Goal: Information Seeking & Learning: Understand process/instructions

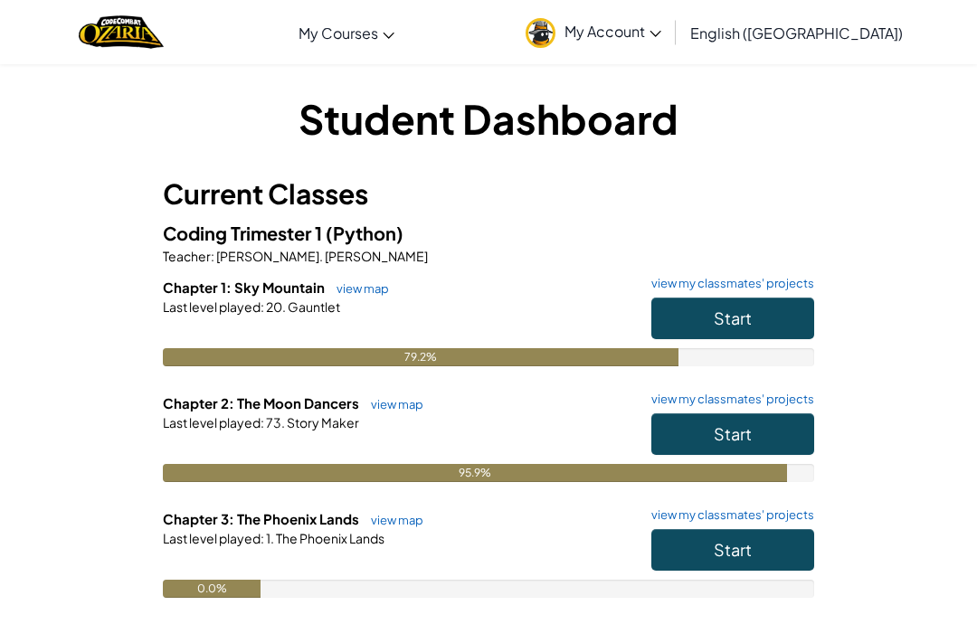
click at [763, 556] on button "Start" at bounding box center [732, 550] width 163 height 42
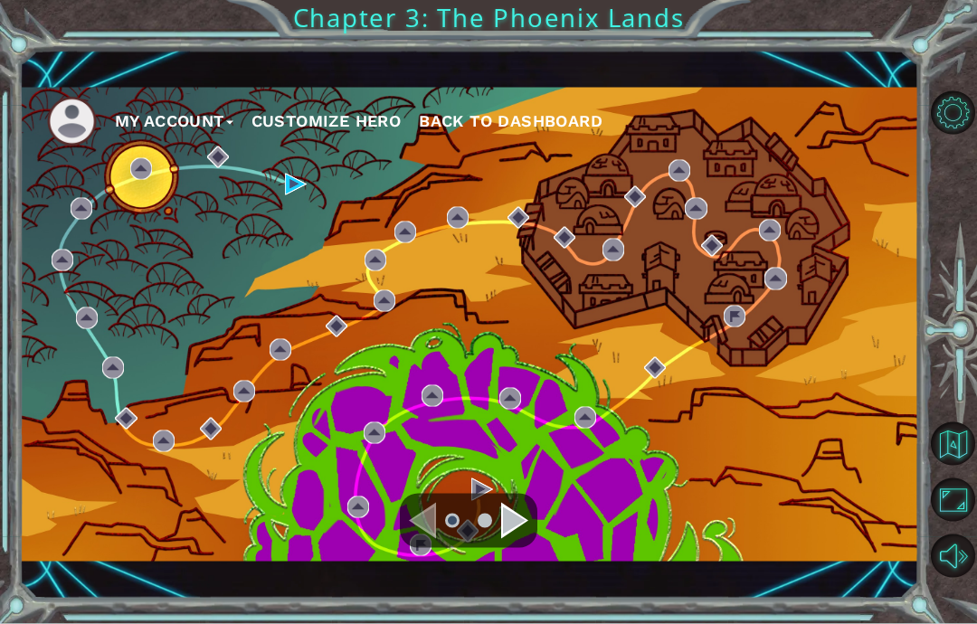
scroll to position [72, 0]
click at [518, 526] on div "Navigate to the next page" at bounding box center [514, 521] width 27 height 36
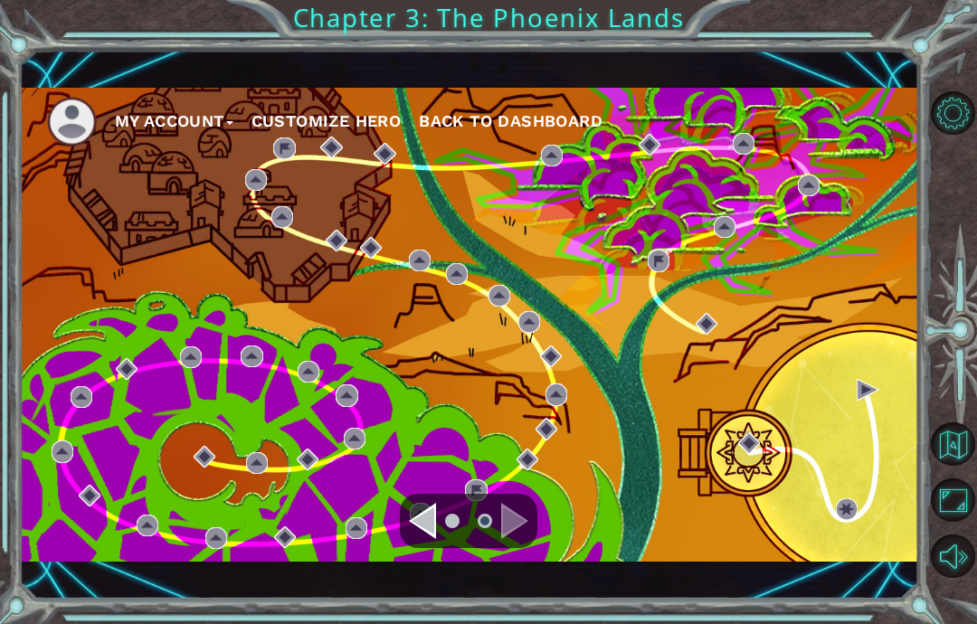
click at [509, 594] on div "My Account Customize Hero Back to Dashboard" at bounding box center [469, 324] width 899 height 549
click at [516, 606] on div "My Account Customize Hero Back to Dashboard Chapter 3: The Phoenix Lands" at bounding box center [488, 312] width 977 height 624
click at [439, 602] on div "My Account Customize Hero Back to Dashboard Chapter 3: The Phoenix Lands" at bounding box center [488, 312] width 977 height 624
click at [431, 592] on div "My Account Customize Hero Back to Dashboard" at bounding box center [469, 324] width 899 height 549
click at [418, 582] on div "My Account Customize Hero Back to Dashboard" at bounding box center [469, 324] width 899 height 549
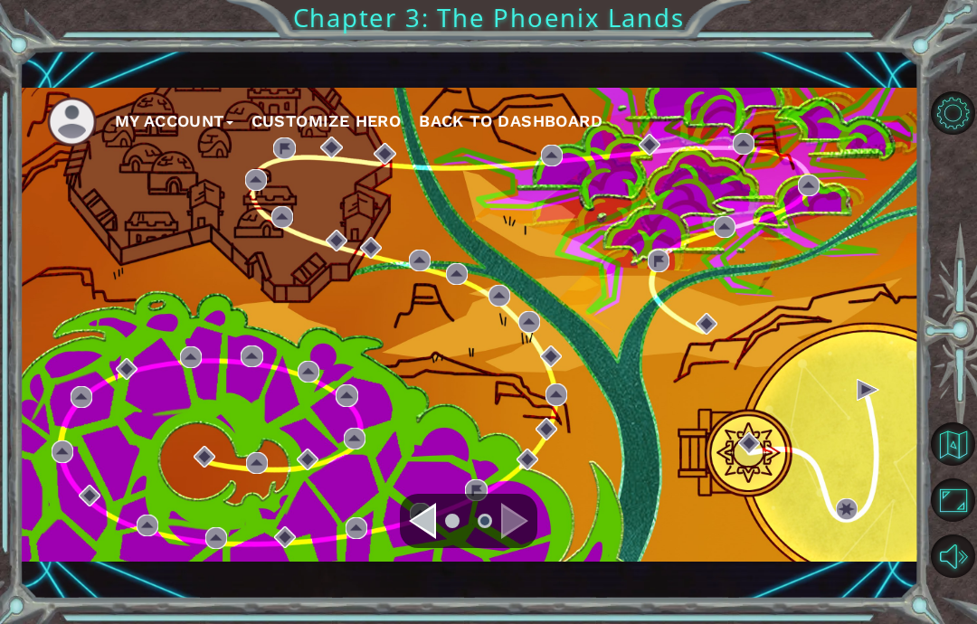
click at [424, 597] on div "My Account Customize Hero Back to Dashboard Chapter 3: The Phoenix Lands" at bounding box center [488, 312] width 977 height 624
click at [423, 584] on div "My Account Customize Hero Back to Dashboard" at bounding box center [469, 324] width 899 height 549
click at [418, 582] on div "My Account Customize Hero Back to Dashboard" at bounding box center [469, 324] width 899 height 549
click at [427, 597] on div "My Account Customize Hero Back to Dashboard Chapter 3: The Phoenix Lands" at bounding box center [488, 312] width 977 height 624
click at [424, 594] on div "My Account Customize Hero Back to Dashboard" at bounding box center [469, 324] width 899 height 549
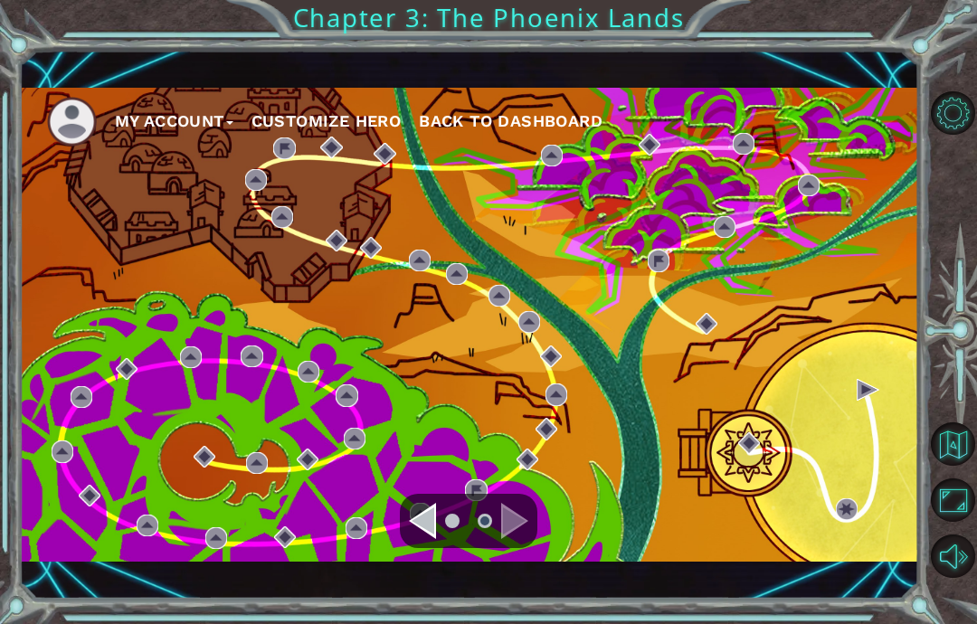
click at [420, 604] on div "My Account Customize Hero Back to Dashboard Chapter 3: The Phoenix Lands" at bounding box center [488, 312] width 977 height 624
click at [415, 598] on div "My Account Customize Hero Back to Dashboard Chapter 3: The Phoenix Lands" at bounding box center [488, 312] width 977 height 624
click at [420, 596] on div "My Account Customize Hero Back to Dashboard" at bounding box center [469, 324] width 899 height 549
click at [417, 592] on div "My Account Customize Hero Back to Dashboard" at bounding box center [469, 324] width 899 height 549
click at [422, 593] on div "My Account Customize Hero Back to Dashboard" at bounding box center [469, 324] width 899 height 549
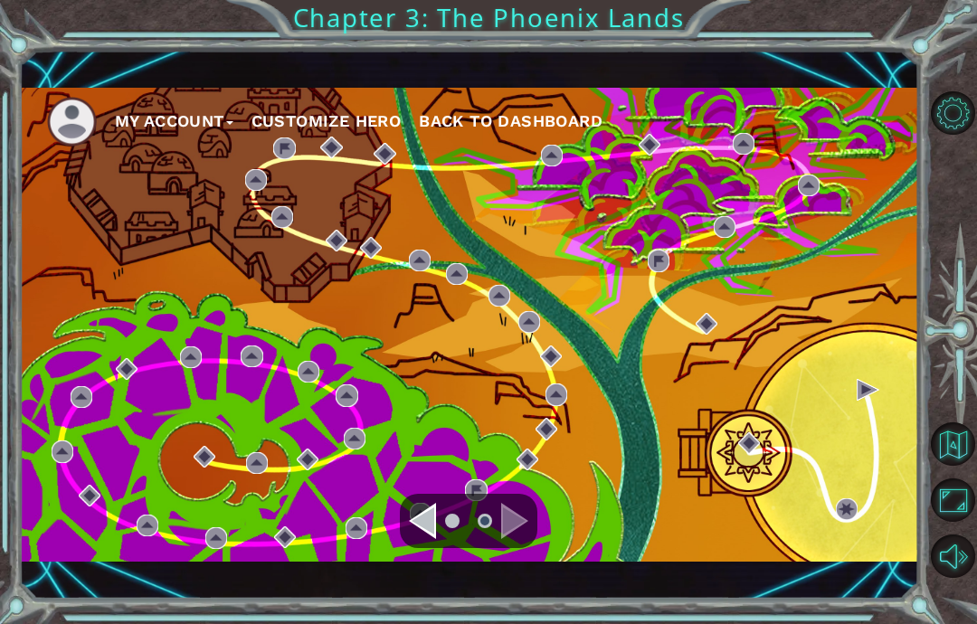
click at [413, 588] on div "My Account Customize Hero Back to Dashboard" at bounding box center [469, 324] width 899 height 549
click at [424, 593] on div "My Account Customize Hero Back to Dashboard" at bounding box center [469, 324] width 899 height 549
click at [420, 590] on div "My Account Customize Hero Back to Dashboard" at bounding box center [469, 324] width 899 height 549
click at [417, 594] on div "My Account Customize Hero Back to Dashboard" at bounding box center [469, 324] width 899 height 549
click at [418, 596] on div "My Account Customize Hero Back to Dashboard" at bounding box center [469, 324] width 899 height 549
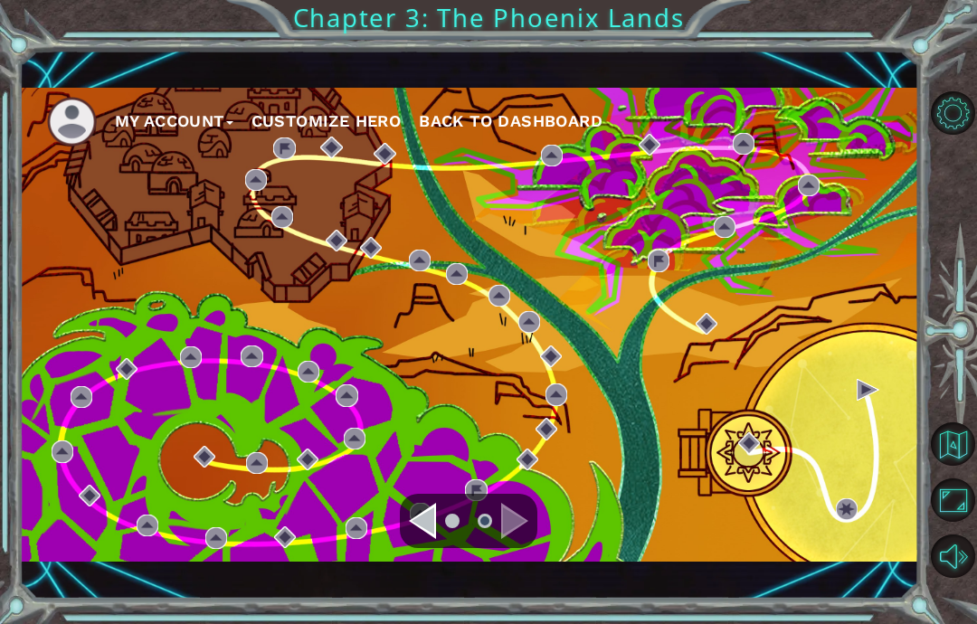
click at [425, 595] on div "My Account Customize Hero Back to Dashboard" at bounding box center [469, 324] width 899 height 549
click at [436, 596] on div "My Account Customize Hero Back to Dashboard" at bounding box center [469, 324] width 899 height 549
click at [424, 537] on div "Navigate to the previous page" at bounding box center [422, 521] width 27 height 36
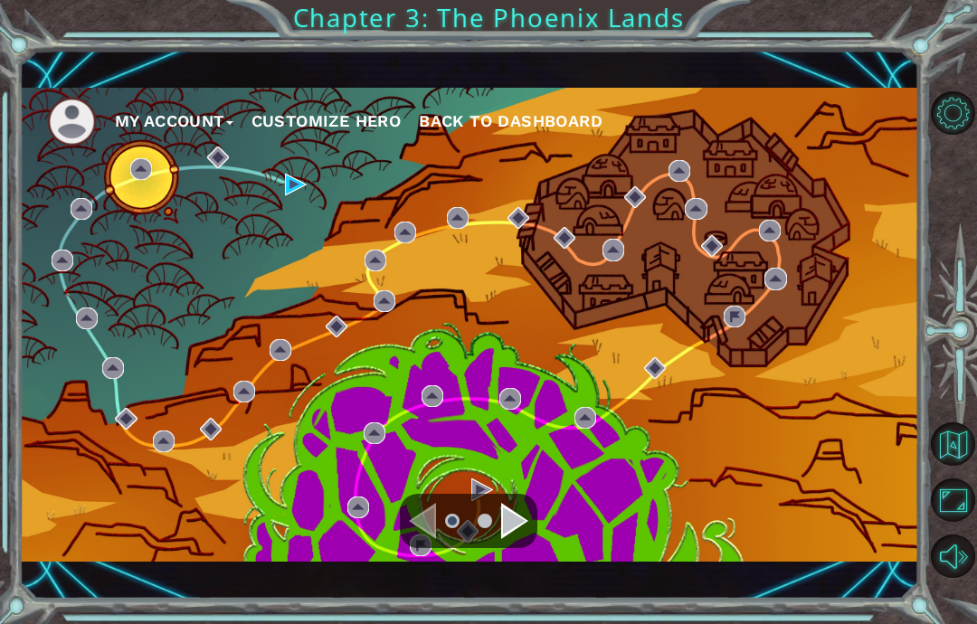
click at [280, 189] on div "My Account Customize Hero Back to Dashboard" at bounding box center [469, 325] width 899 height 474
click at [292, 181] on img at bounding box center [296, 185] width 22 height 22
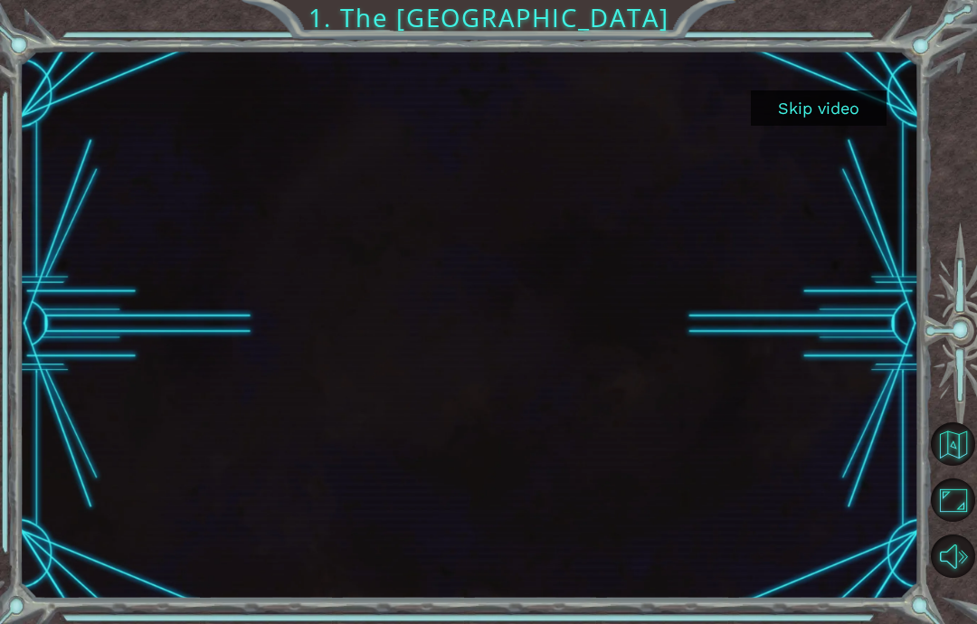
click at [460, 347] on div at bounding box center [469, 324] width 899 height 506
click at [487, 361] on div at bounding box center [469, 324] width 899 height 506
click at [801, 120] on button "Skip video" at bounding box center [819, 107] width 136 height 35
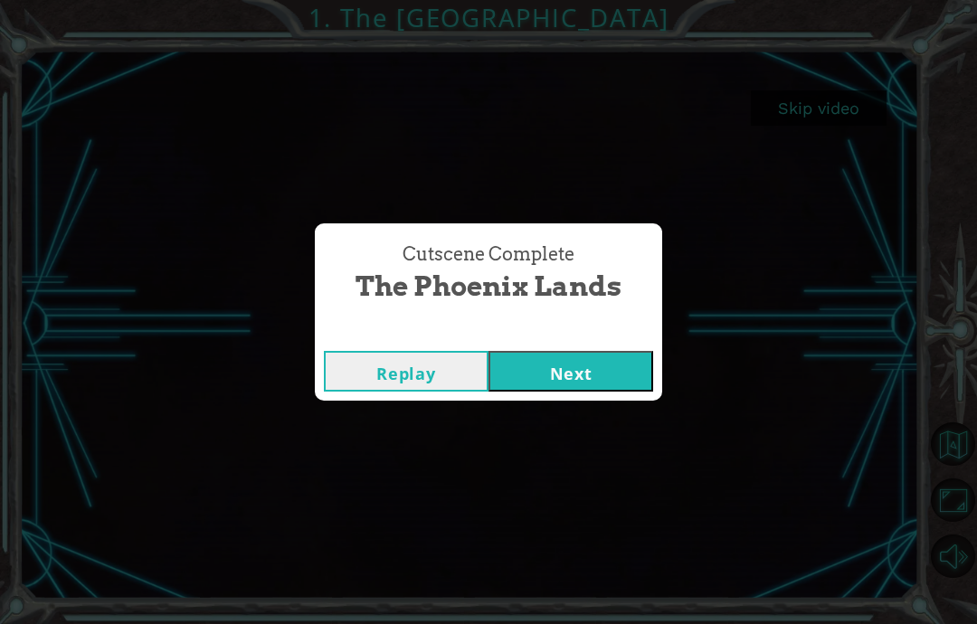
click at [425, 377] on button "Replay" at bounding box center [406, 371] width 165 height 41
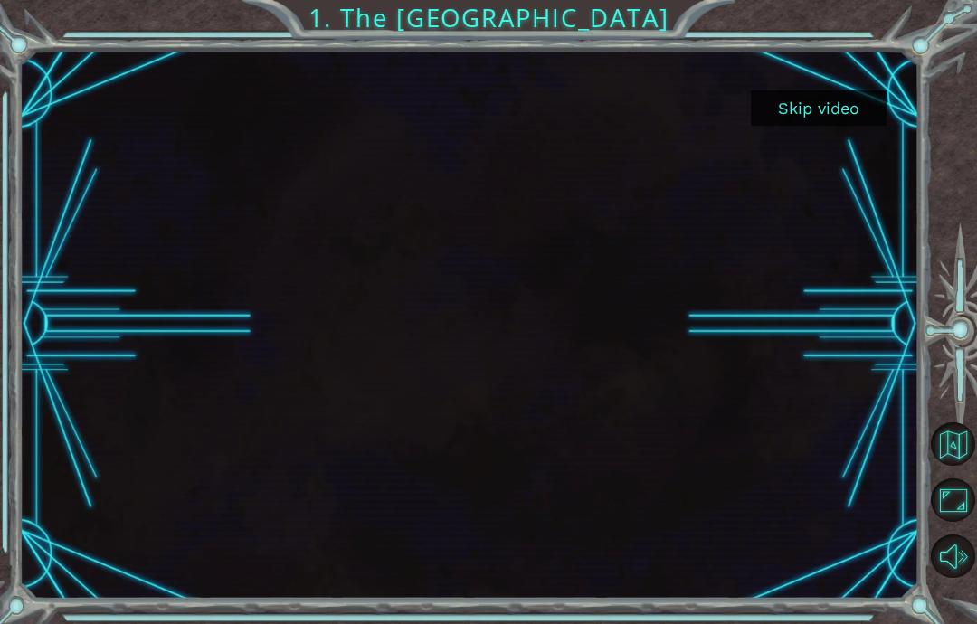
click at [489, 318] on div at bounding box center [469, 324] width 899 height 506
